Goal: Task Accomplishment & Management: Manage account settings

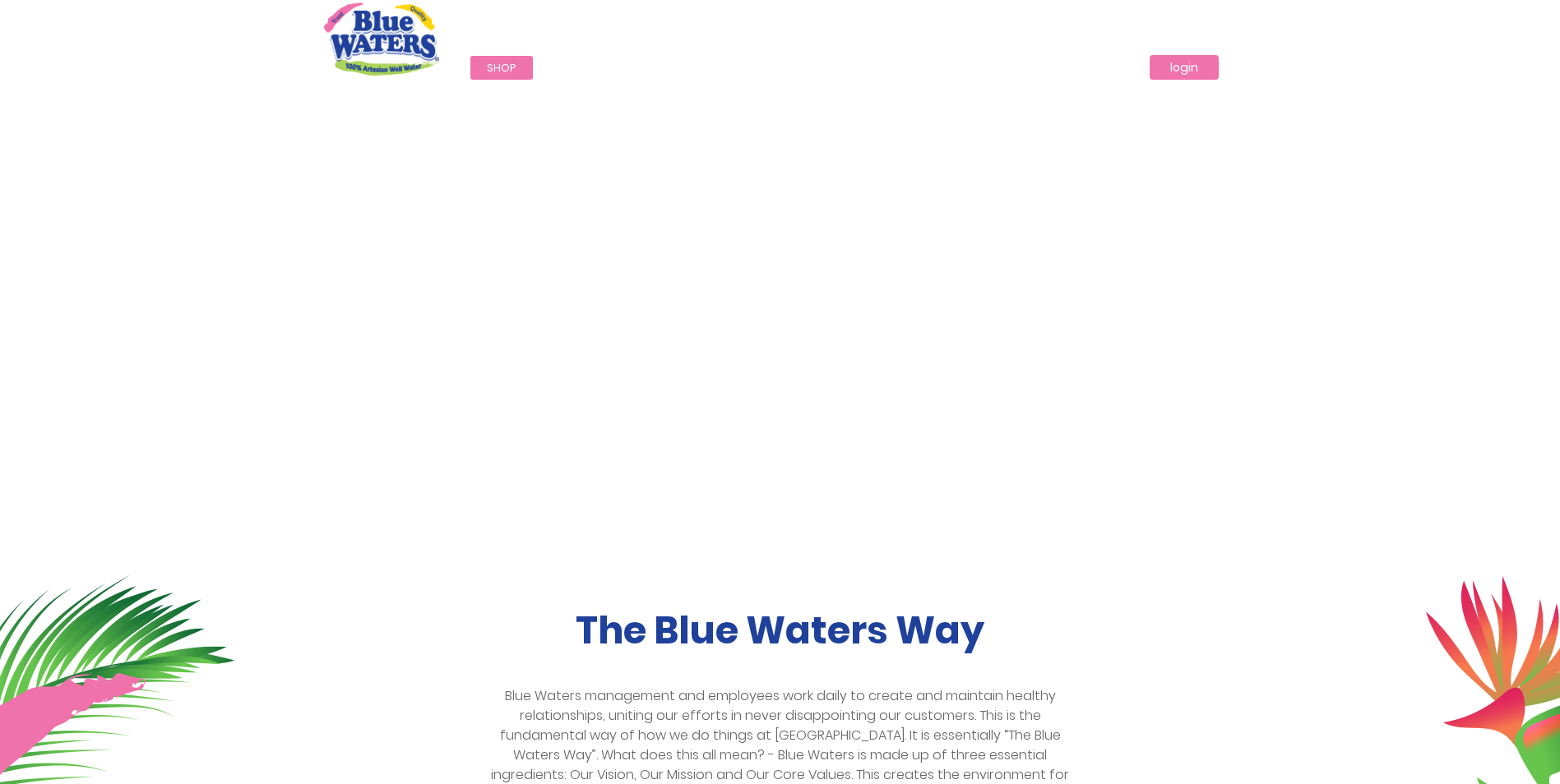
click at [1197, 66] on link "login" at bounding box center [1183, 67] width 69 height 25
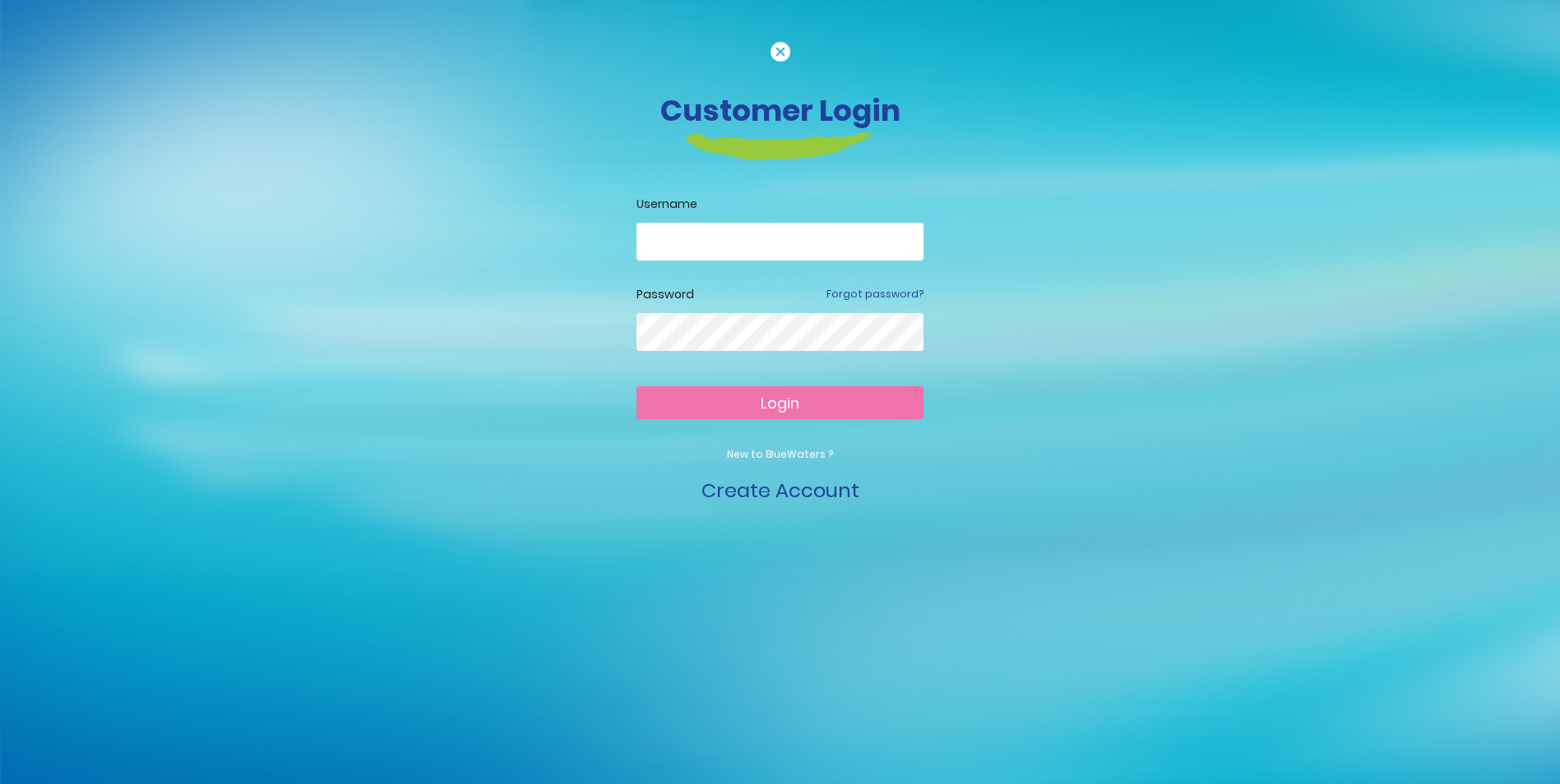
click at [755, 232] on input "email" at bounding box center [780, 241] width 287 height 38
click at [826, 241] on input "email" at bounding box center [780, 241] width 287 height 38
type input "**********"
click at [636, 386] on button "Login" at bounding box center [780, 403] width 287 height 33
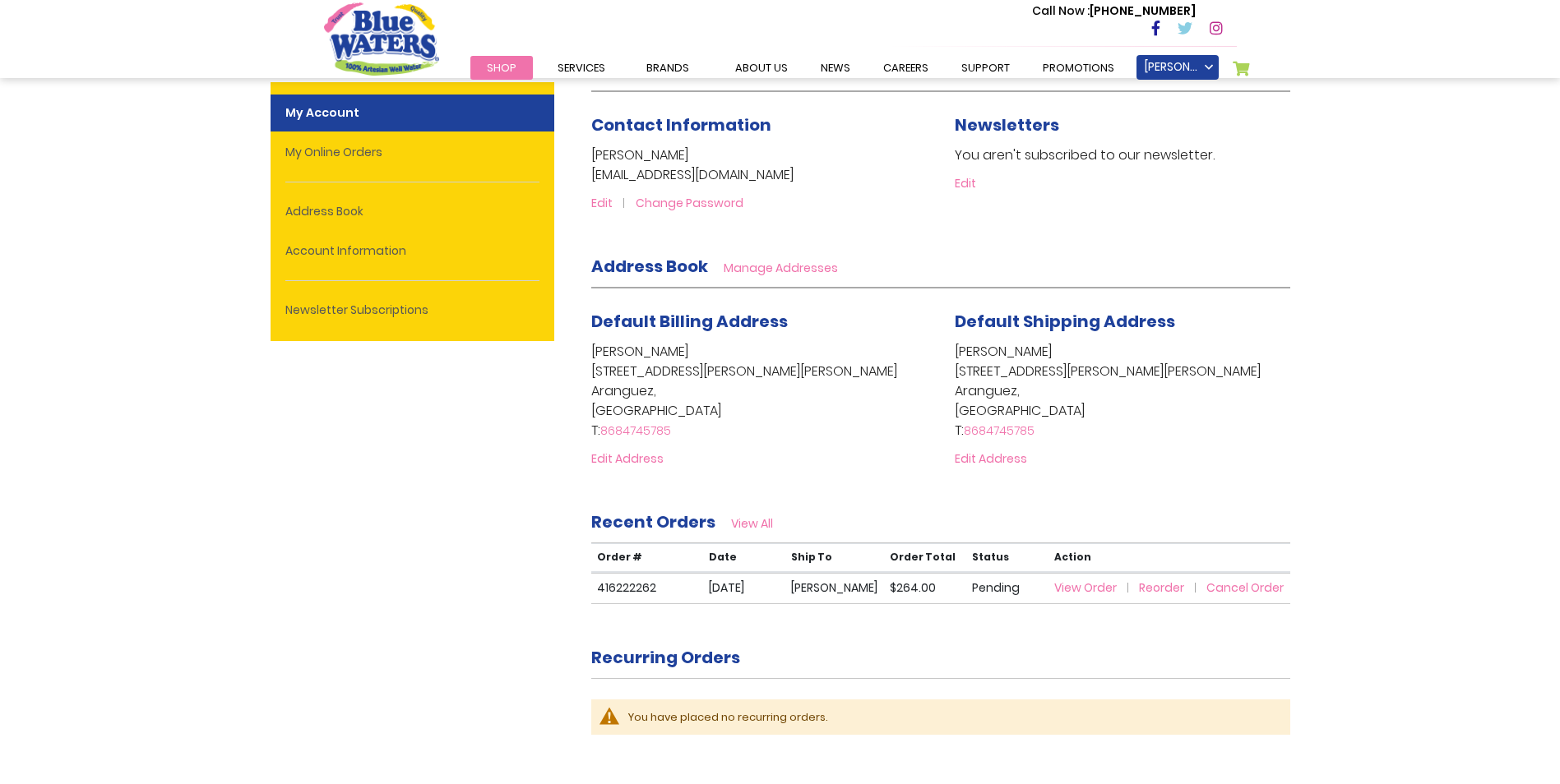
scroll to position [411, 0]
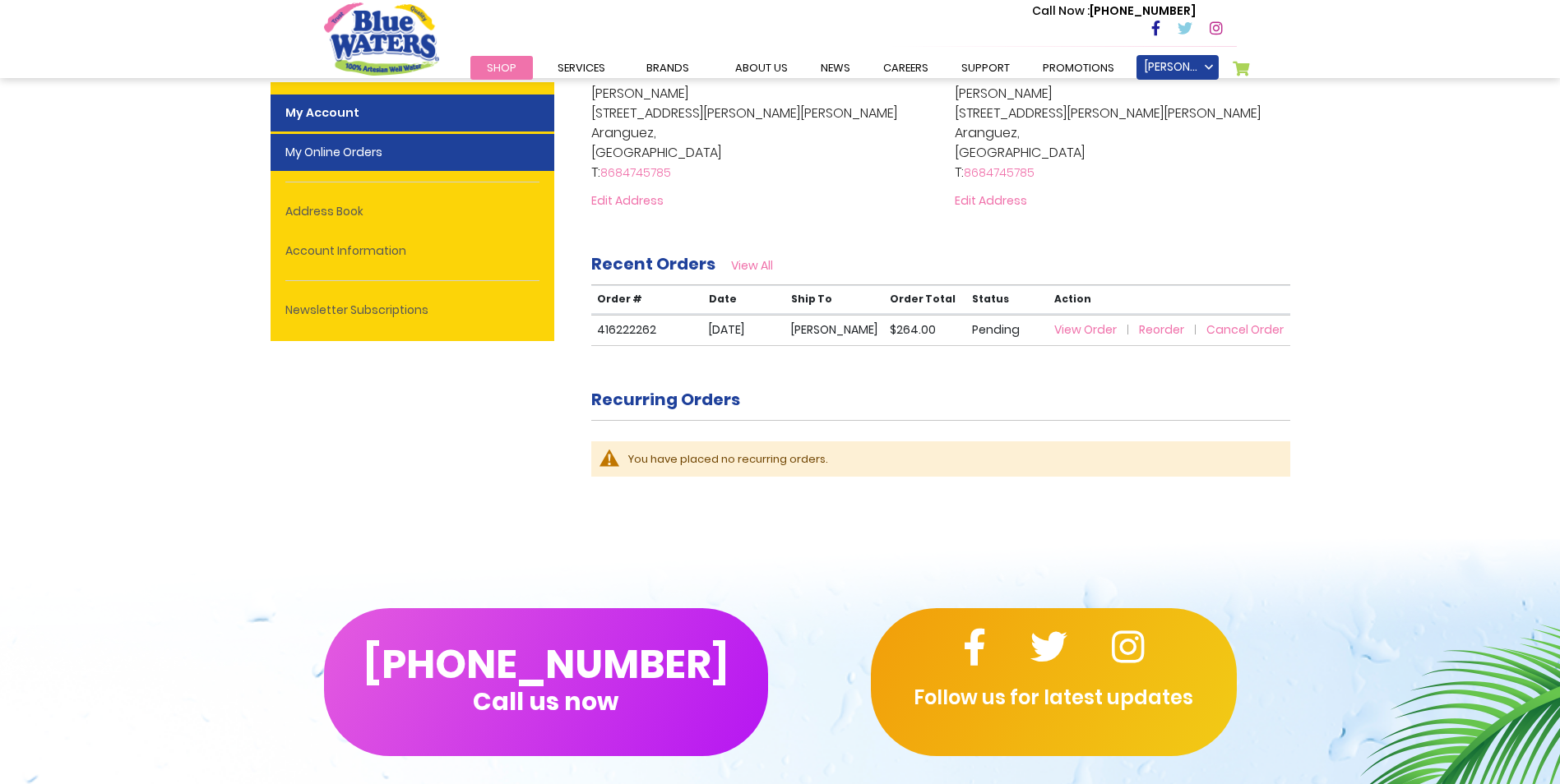
click at [329, 146] on link "My Online Orders" at bounding box center [412, 153] width 284 height 37
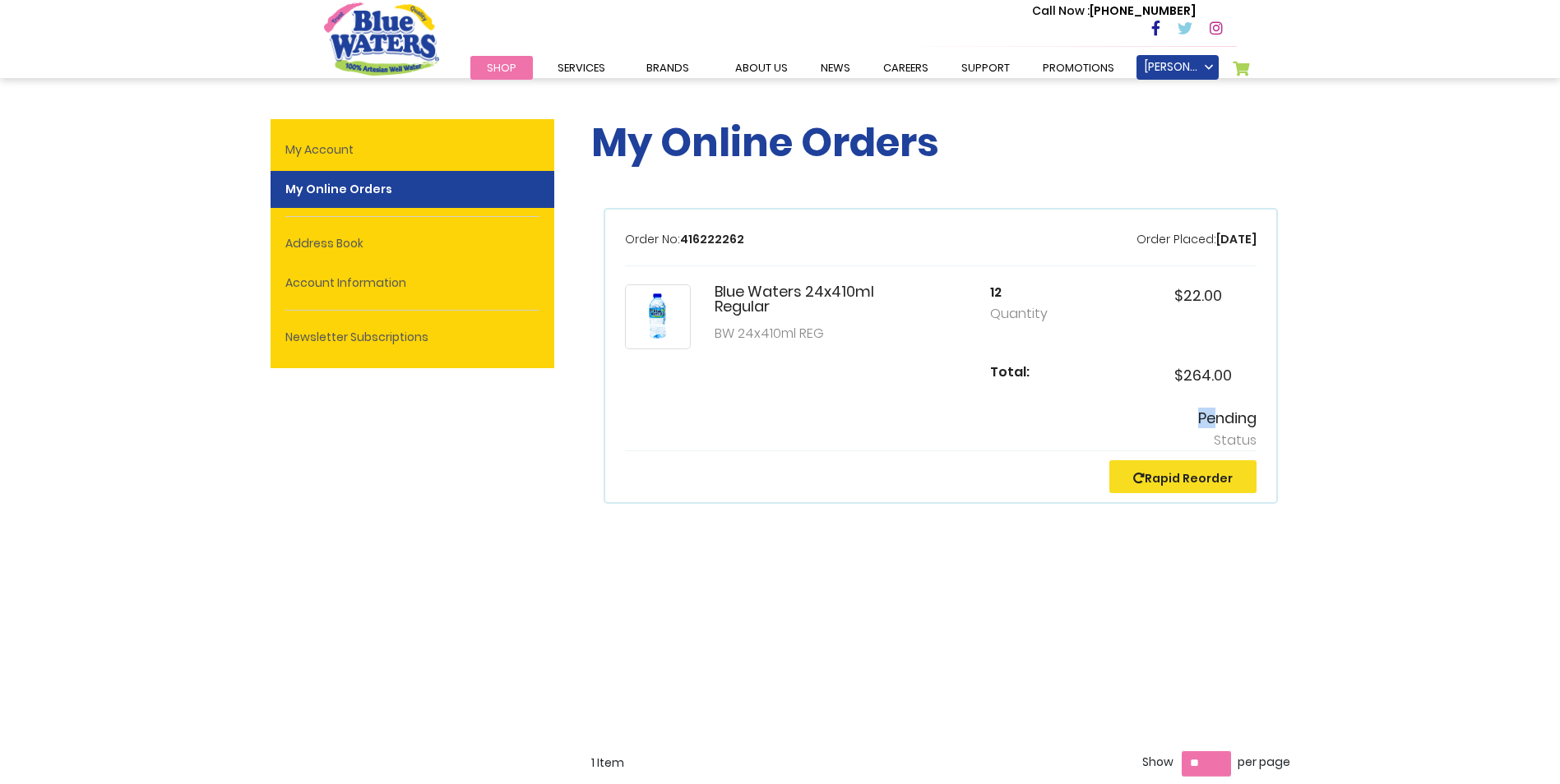
drag, startPoint x: 1213, startPoint y: 419, endPoint x: 1272, endPoint y: 406, distance: 60.4
click at [1272, 406] on div "Order No: 416222262 Order Placed: 8/28/25 Blue Waters 24x410ml Regular BW 24x41…" at bounding box center [940, 356] width 674 height 297
drag, startPoint x: 1272, startPoint y: 406, endPoint x: 1344, endPoint y: 492, distance: 112.2
click at [1344, 492] on div "Toggle Nav Call Now : (868) 640-8824 Menu Shop Services Filtration Commercial R…" at bounding box center [780, 750] width 1560 height 1500
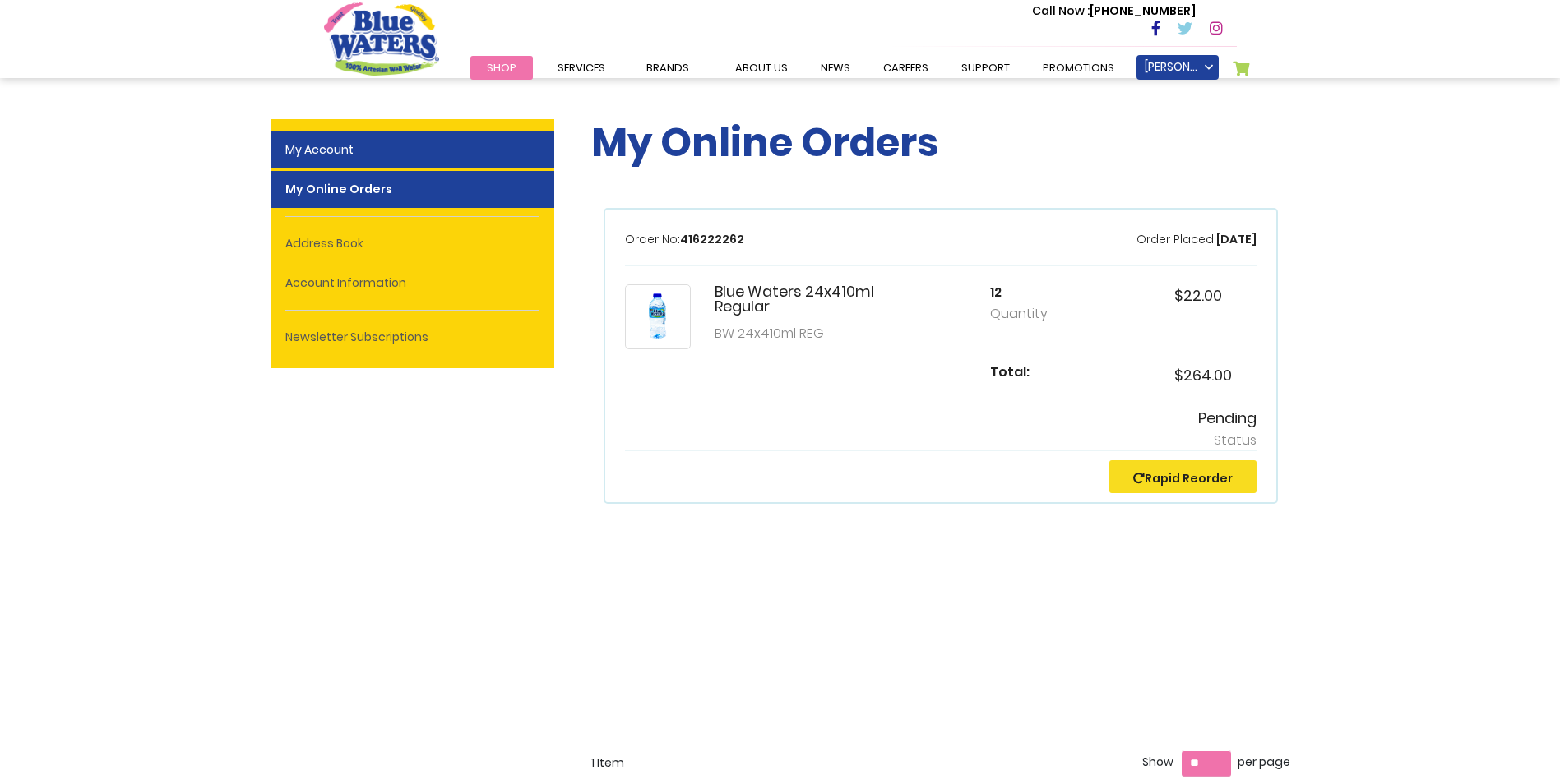
click at [324, 153] on link "My Account" at bounding box center [412, 150] width 284 height 37
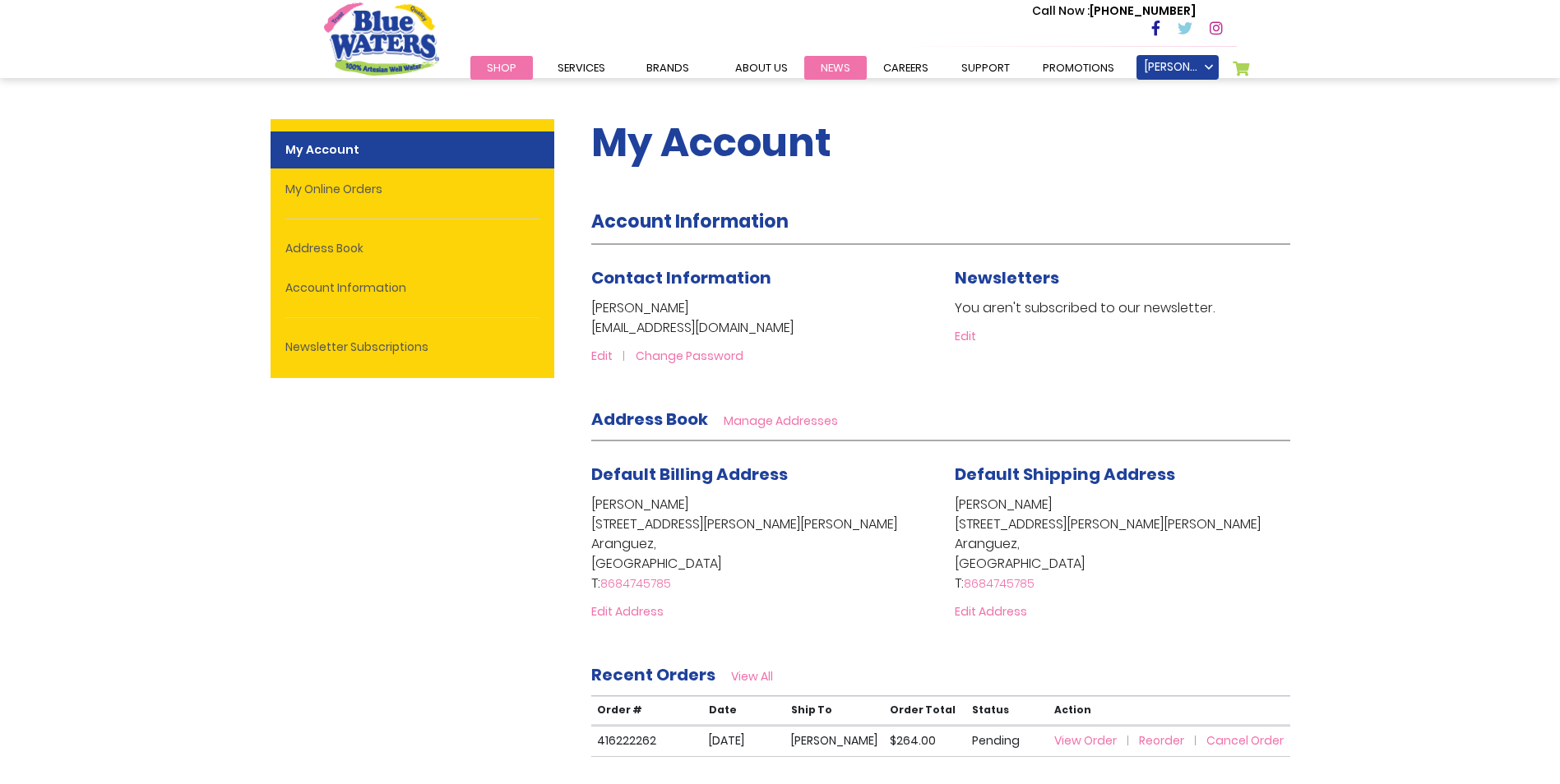
click at [825, 62] on link "News" at bounding box center [836, 68] width 63 height 24
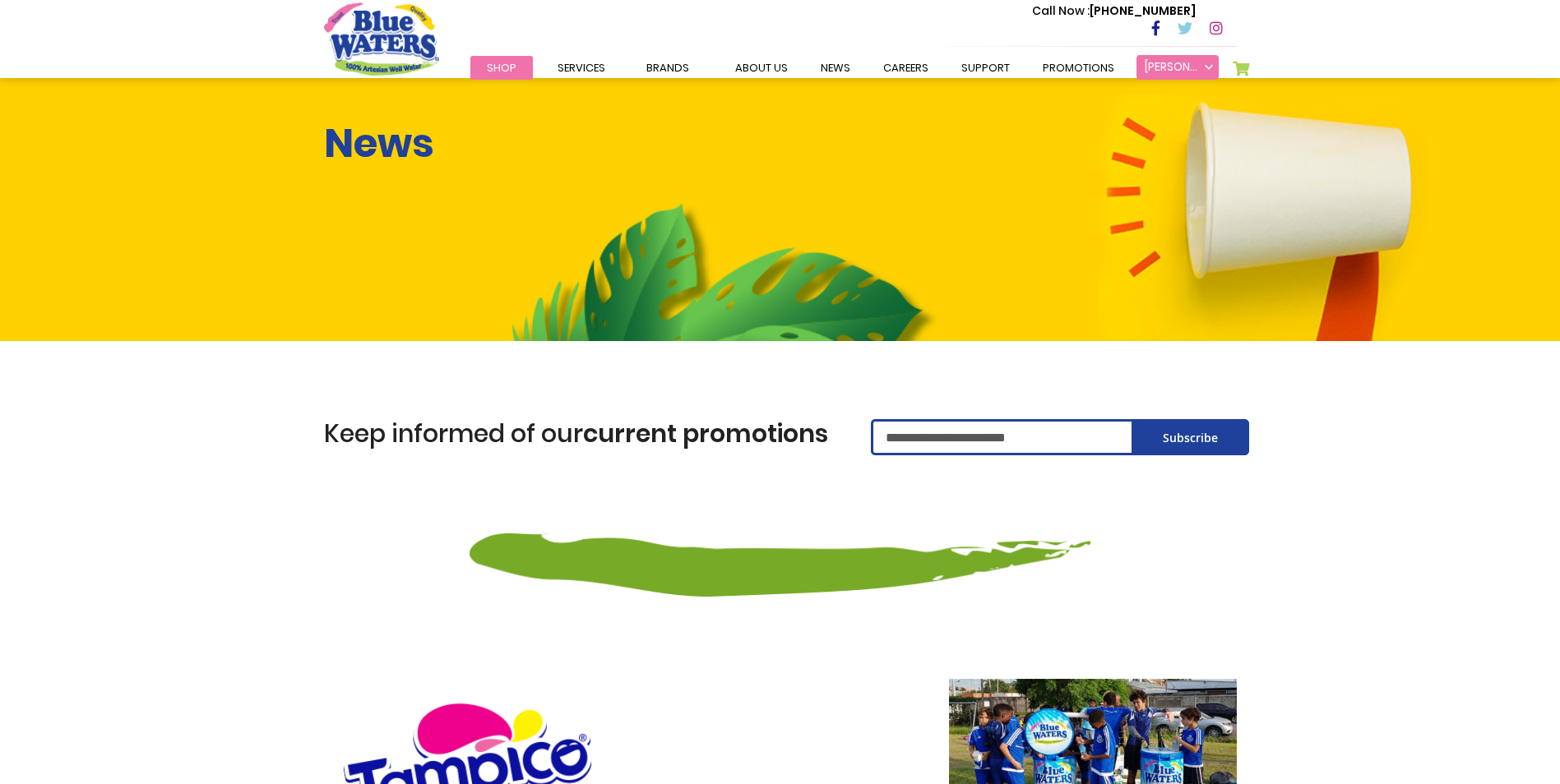
click at [1189, 69] on link "Jasmine Motilal" at bounding box center [1177, 67] width 82 height 25
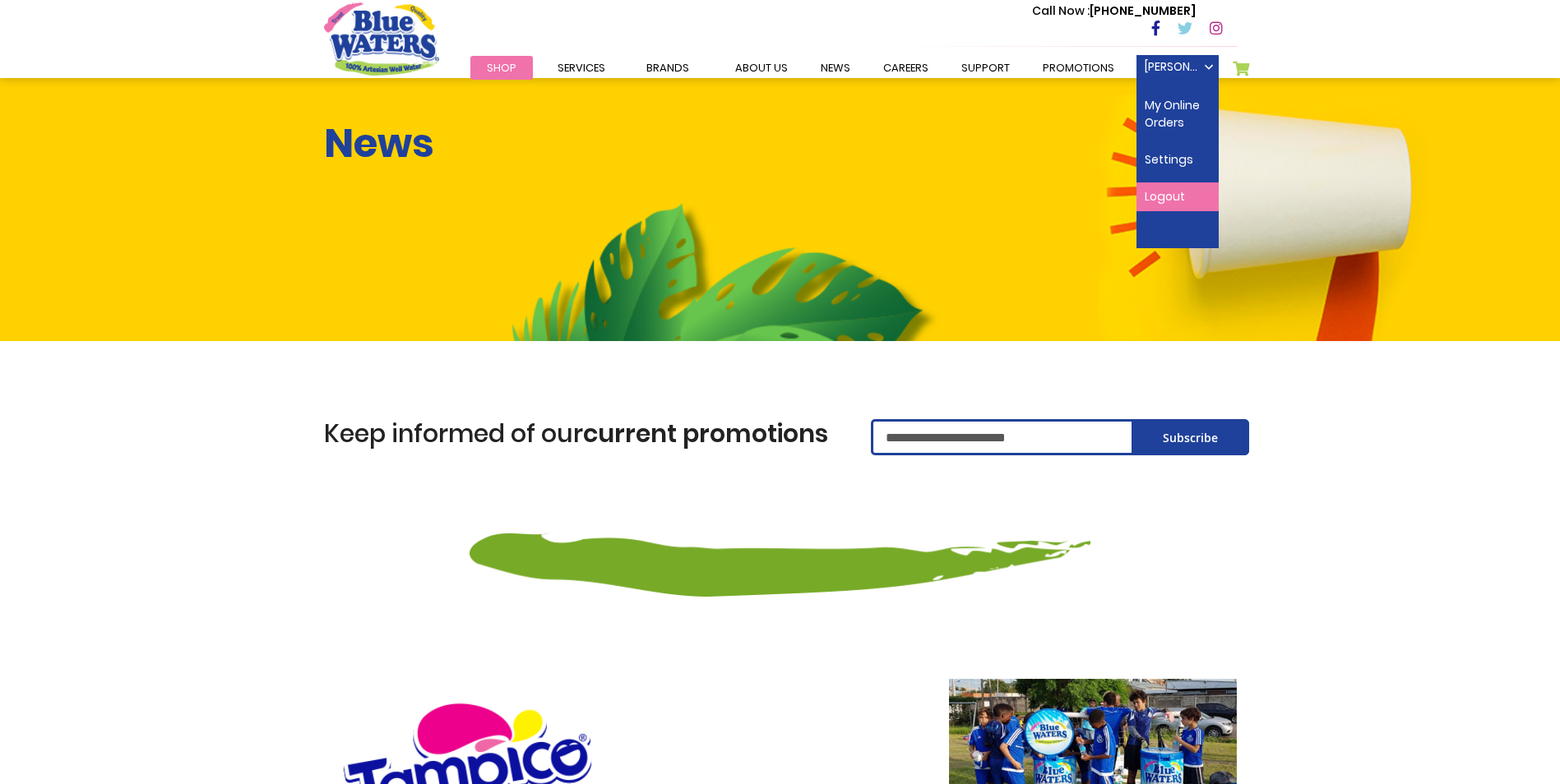
click at [1190, 187] on link "Logout" at bounding box center [1177, 197] width 82 height 28
